Goal: Task Accomplishment & Management: Manage account settings

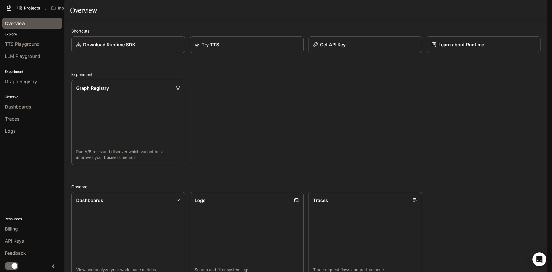
click at [39, 85] on div "Graph Registry" at bounding box center [32, 81] width 55 height 7
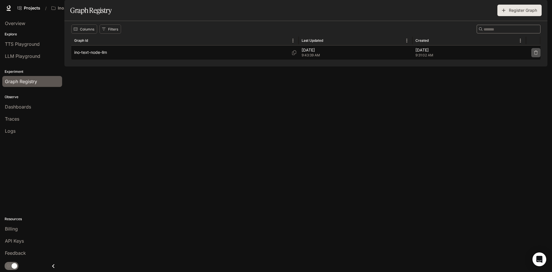
click at [535, 55] on icon "button" at bounding box center [535, 53] width 3 height 4
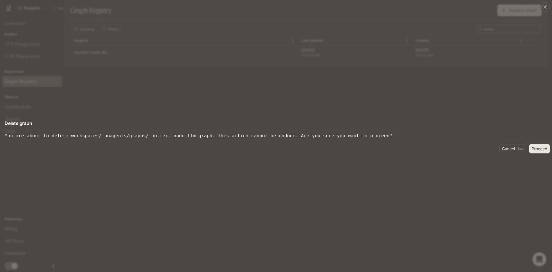
click at [365, 157] on div "Delete graph You are about to delete workspaces/inoagents/graphs/ino-text-node-…" at bounding box center [276, 136] width 552 height 272
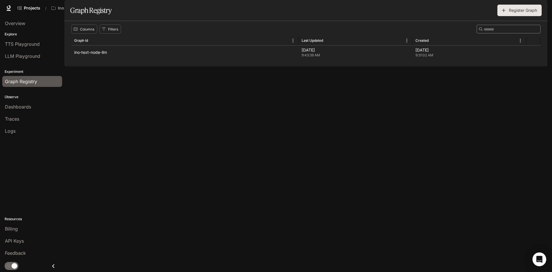
click at [356, 66] on div "Columns Filters ​ Graph Id Last Updated Created ino-text-node-llm [DATE] 9:43:3…" at bounding box center [305, 43] width 483 height 45
click at [42, 43] on div "TTS Playground" at bounding box center [32, 44] width 55 height 7
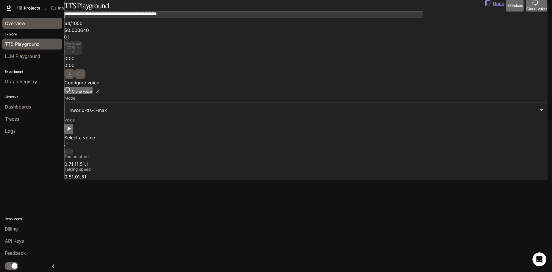
click at [26, 22] on div "Overview" at bounding box center [32, 23] width 55 height 7
